Goal: Task Accomplishment & Management: Complete application form

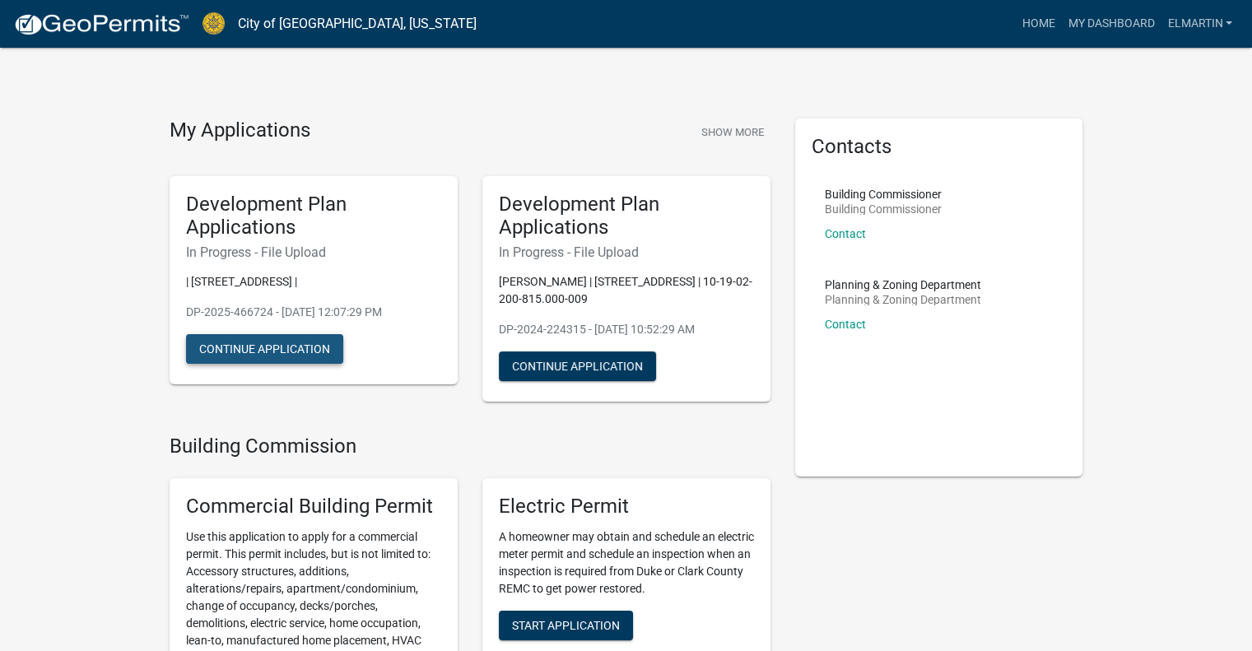
click at [313, 352] on button "Continue Application" at bounding box center [264, 349] width 157 height 30
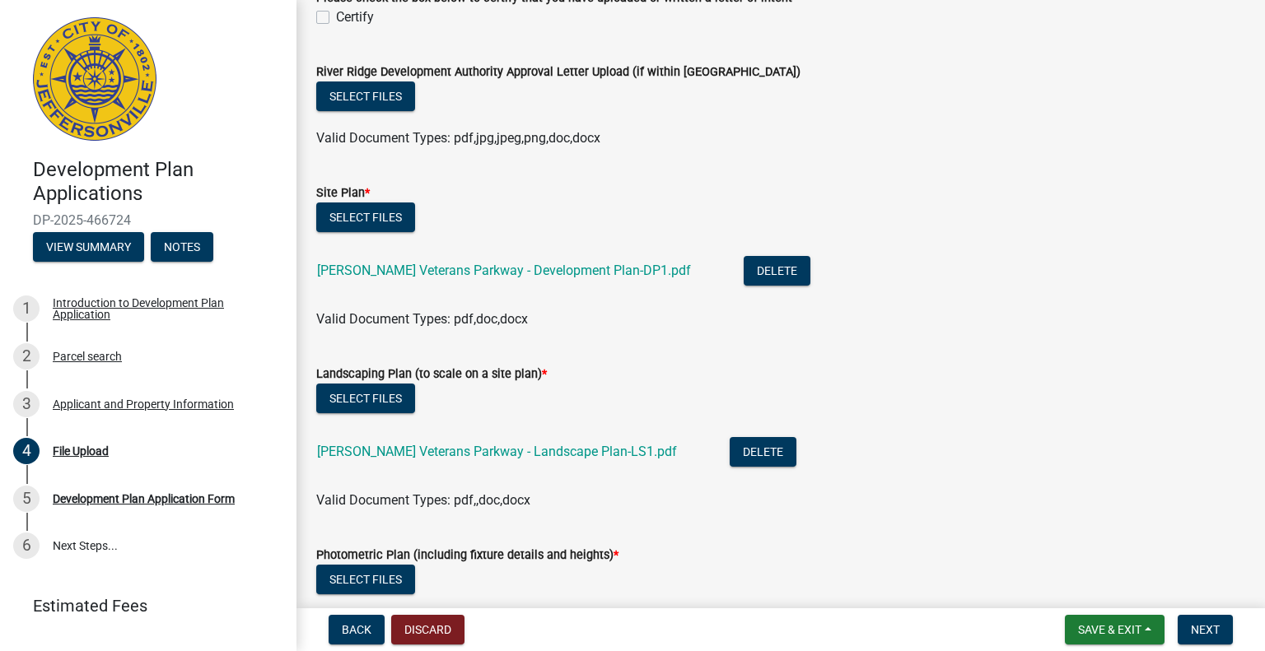
scroll to position [680, 0]
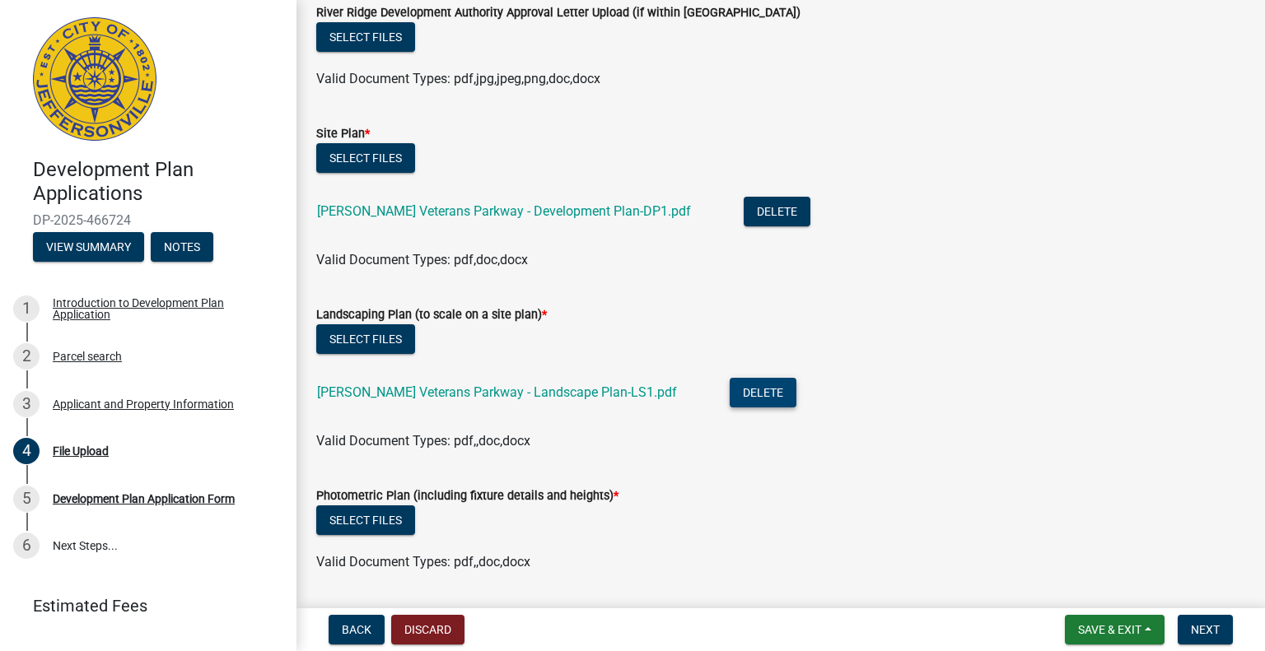
click at [729, 389] on button "Delete" at bounding box center [762, 393] width 67 height 30
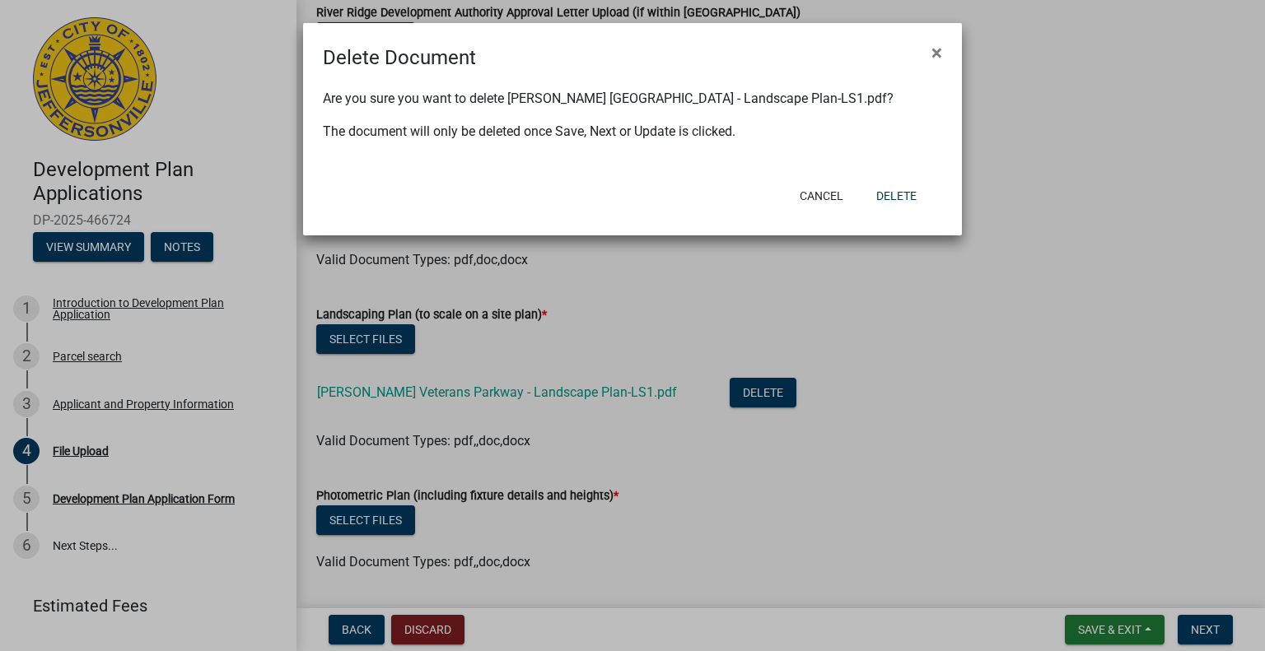
click at [616, 387] on ngb-modal-window "Delete Document × Are you sure you want to delete [PERSON_NAME] Veterans Parkwa…" at bounding box center [632, 325] width 1265 height 651
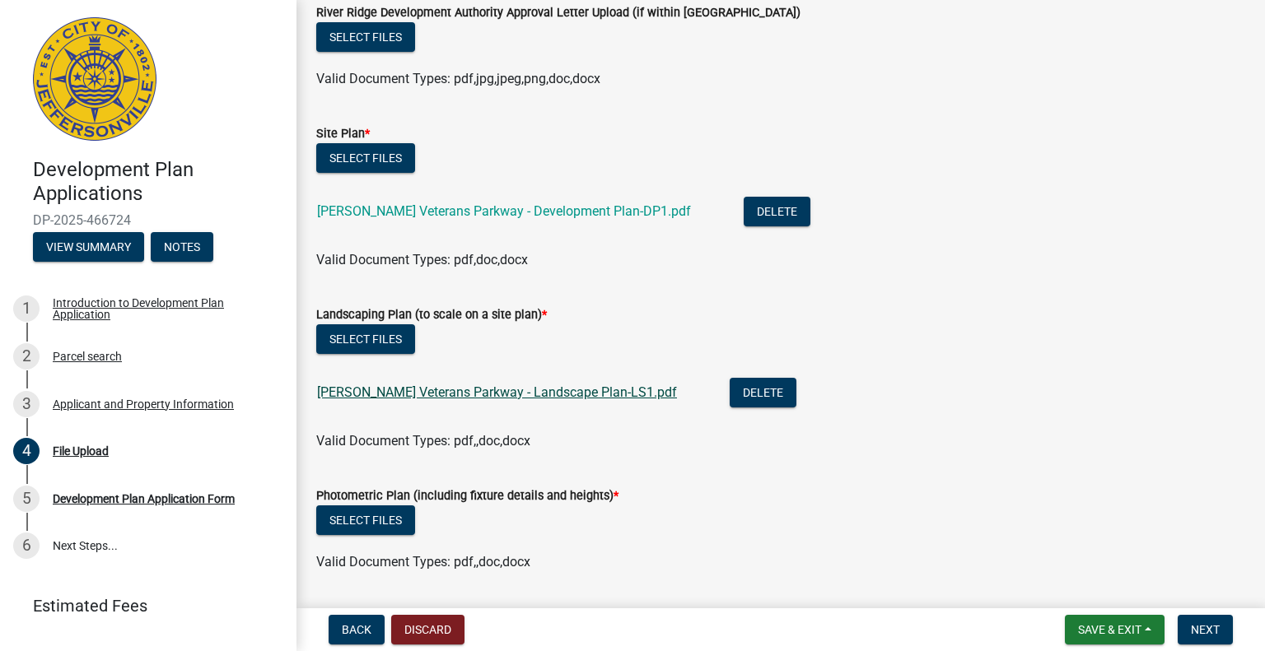
click at [585, 391] on link "[PERSON_NAME] Veterans Parkway - Landscape Plan-LS1.pdf" at bounding box center [497, 392] width 360 height 16
click at [729, 394] on button "Delete" at bounding box center [762, 393] width 67 height 30
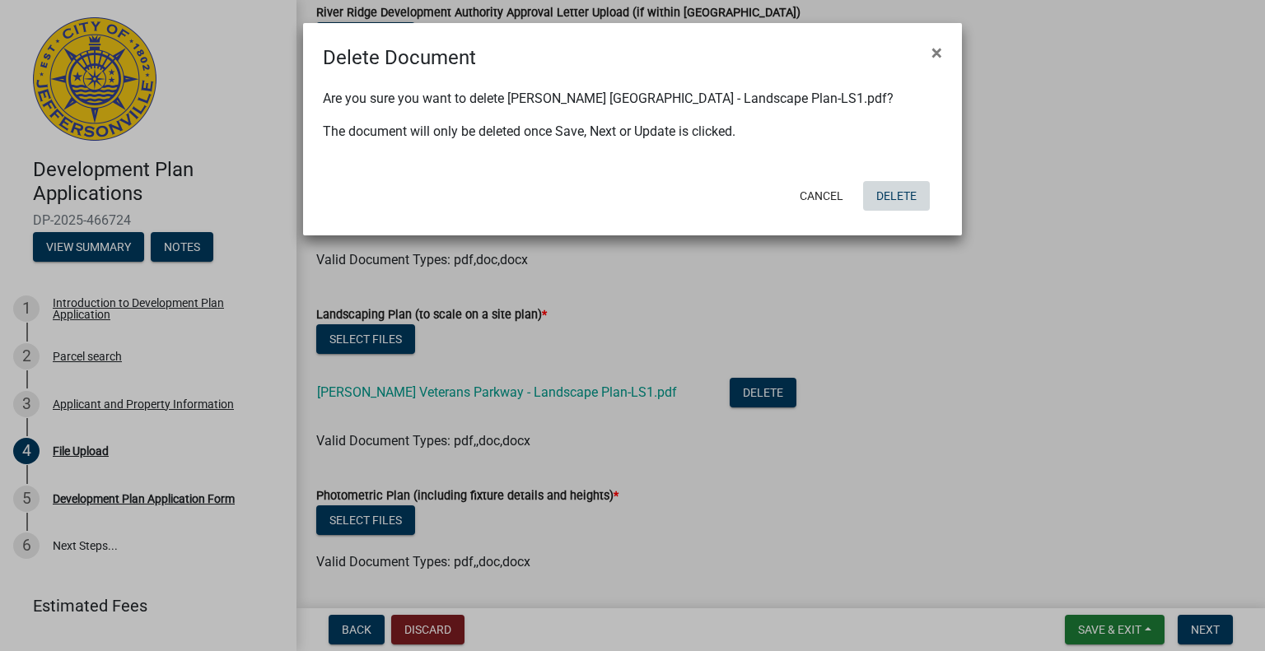
click at [911, 181] on button "Delete" at bounding box center [896, 196] width 67 height 30
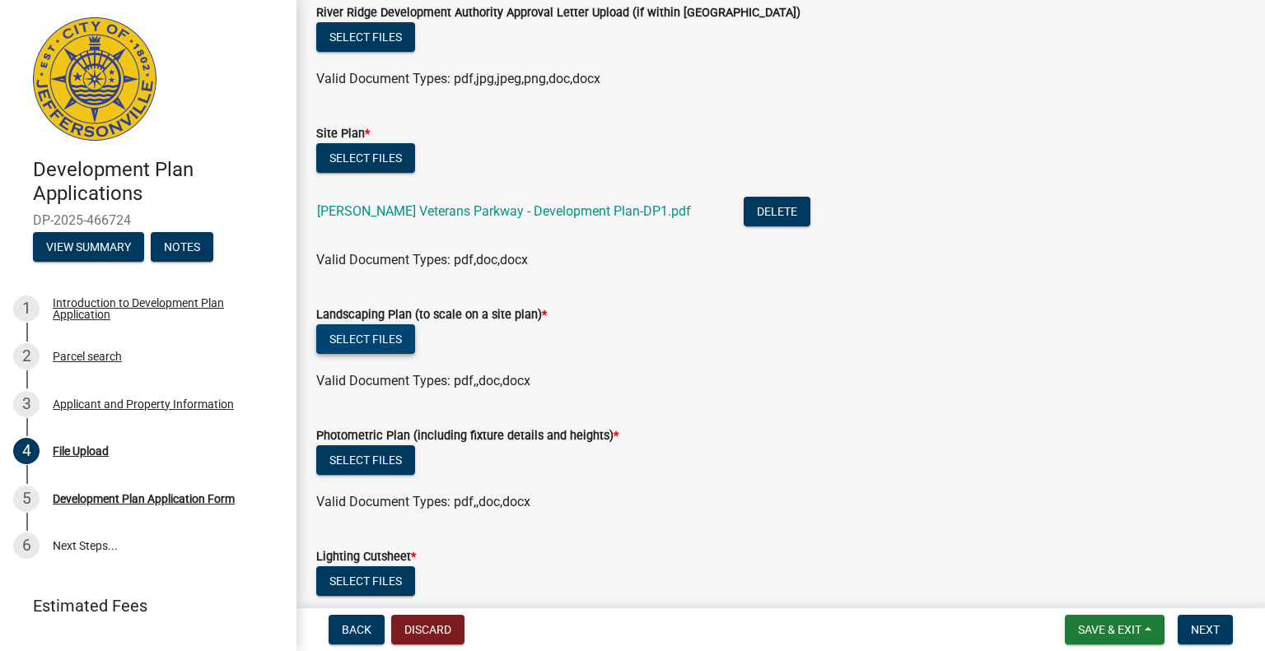
click at [370, 329] on button "Select files" at bounding box center [365, 339] width 99 height 30
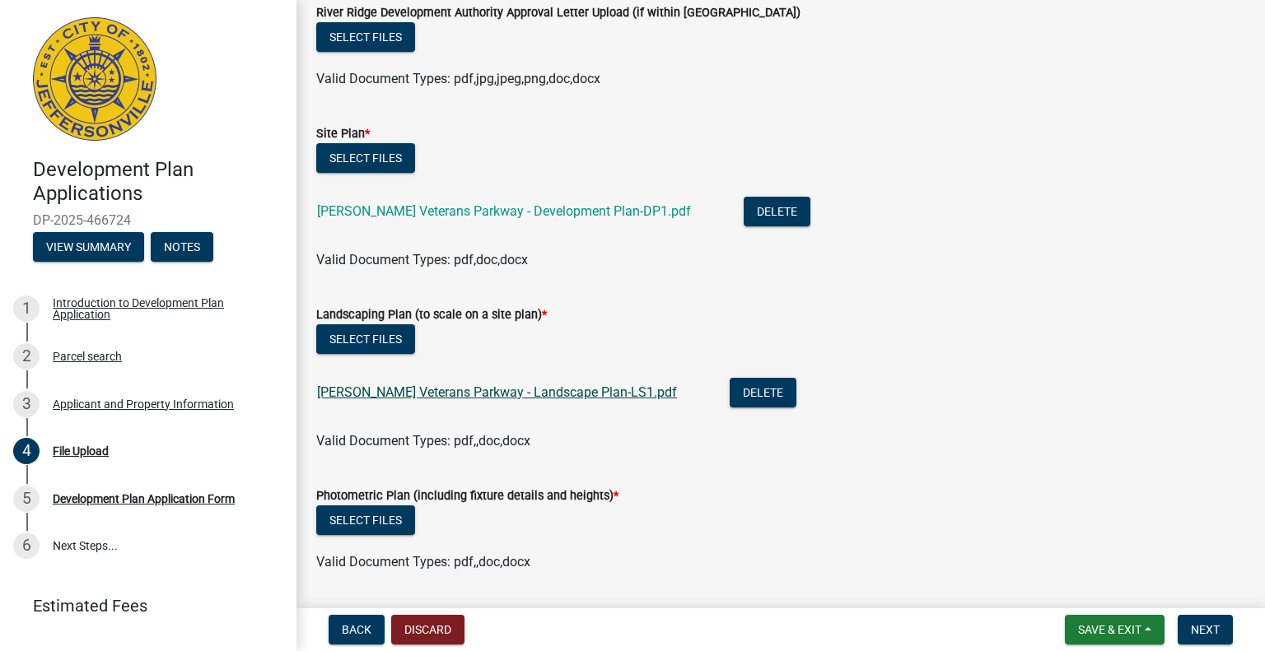
click at [443, 395] on link "[PERSON_NAME] Veterans Parkway - Landscape Plan-LS1.pdf" at bounding box center [497, 392] width 360 height 16
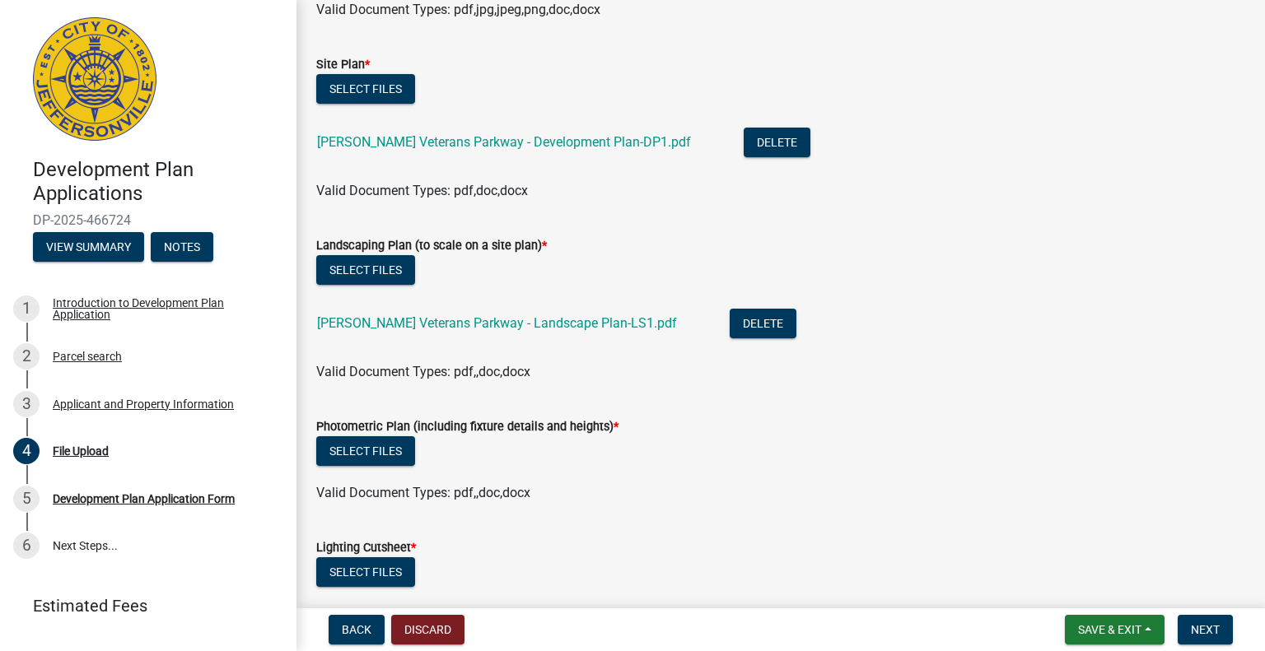
scroll to position [753, 0]
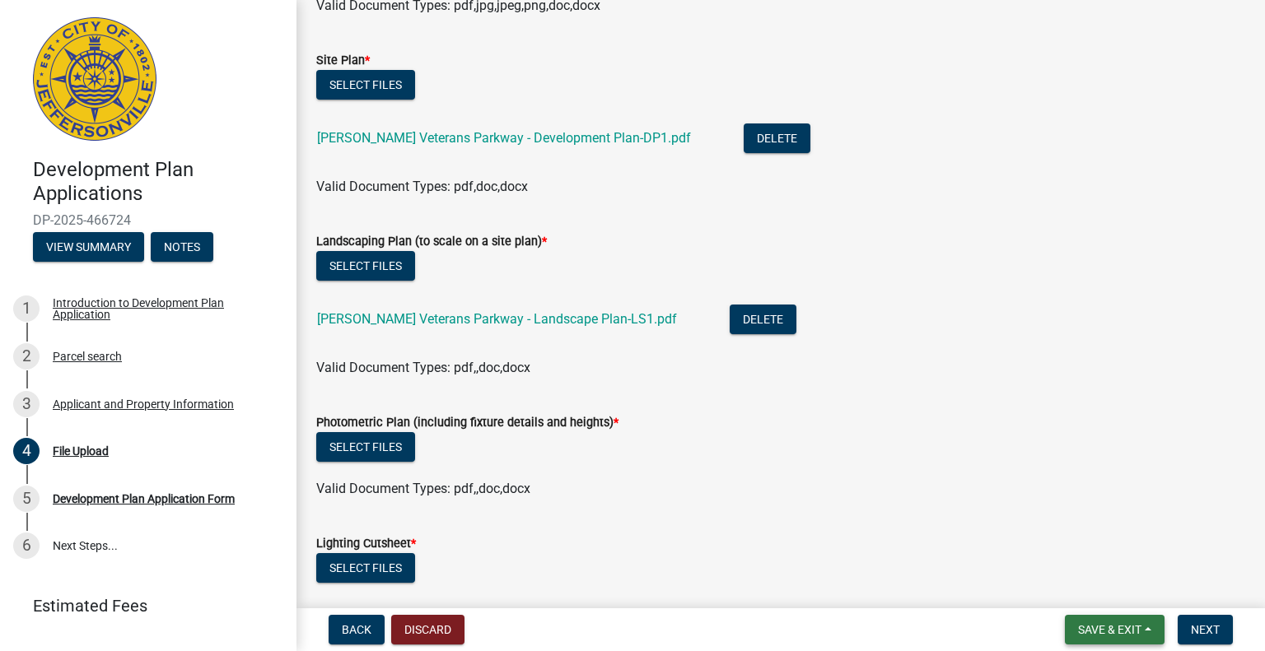
click at [1134, 618] on button "Save & Exit" at bounding box center [1114, 630] width 100 height 30
click at [1126, 590] on button "Save & Exit" at bounding box center [1098, 587] width 132 height 40
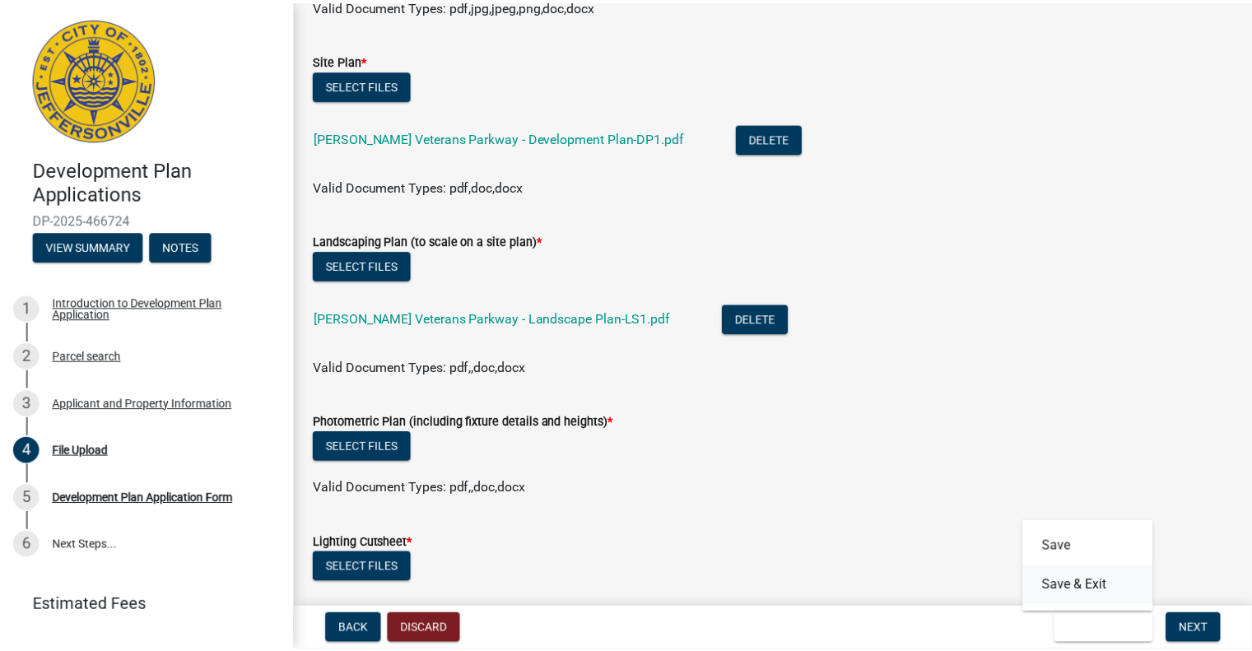
scroll to position [0, 0]
